Goal: Check status

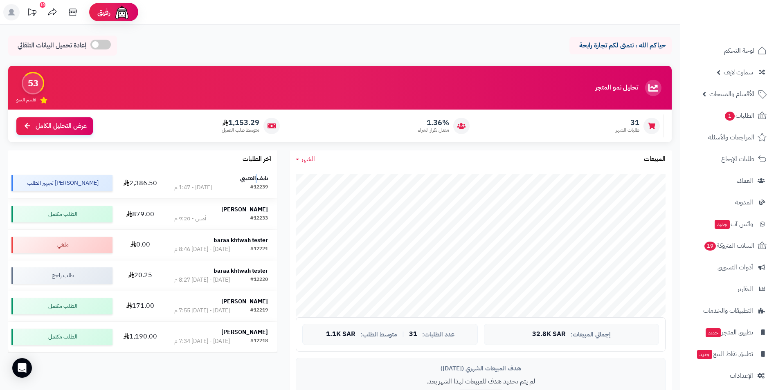
click at [257, 177] on strong "نايف العتيبي" at bounding box center [254, 178] width 28 height 9
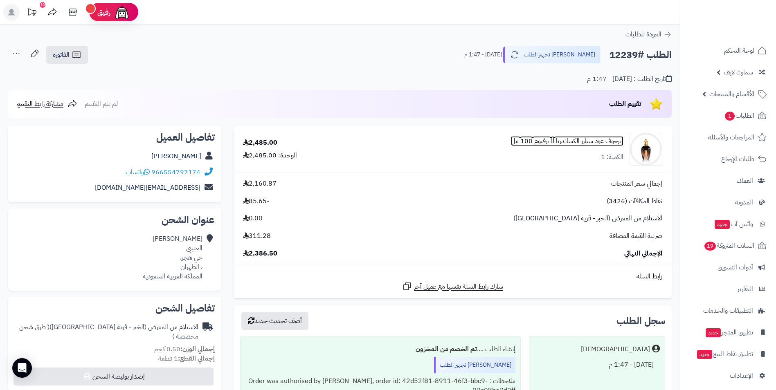
click at [595, 142] on link "زيرجوف عود ستارز الكساندريا ll برفيوم 100 مل" at bounding box center [567, 141] width 112 height 9
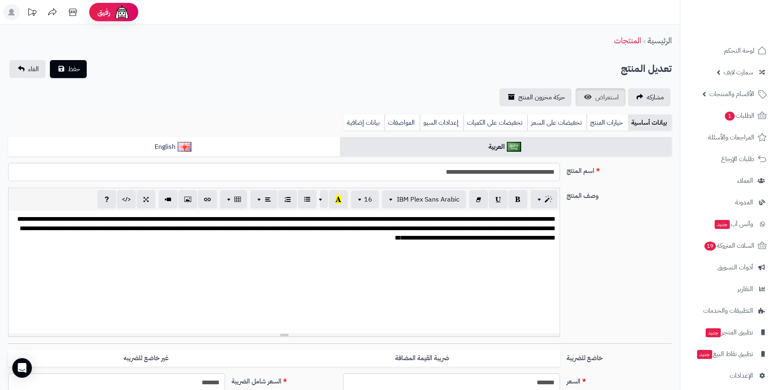
scroll to position [139, 0]
click at [600, 95] on span "استعراض" at bounding box center [607, 97] width 24 height 10
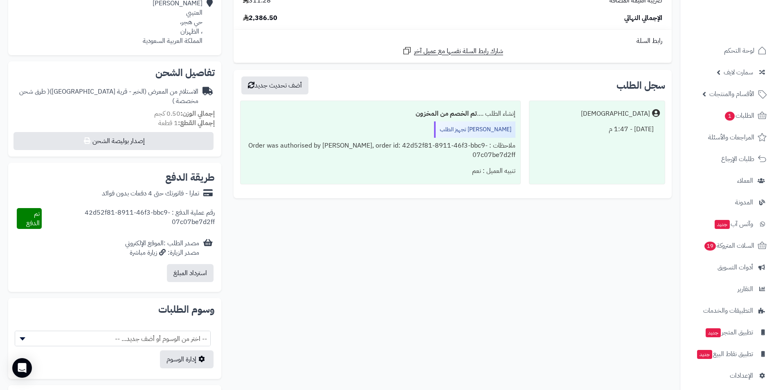
scroll to position [245, 0]
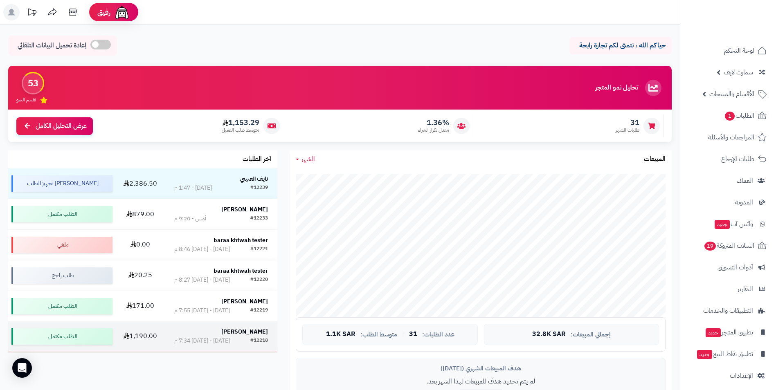
scroll to position [204, 0]
